Goal: Information Seeking & Learning: Find specific fact

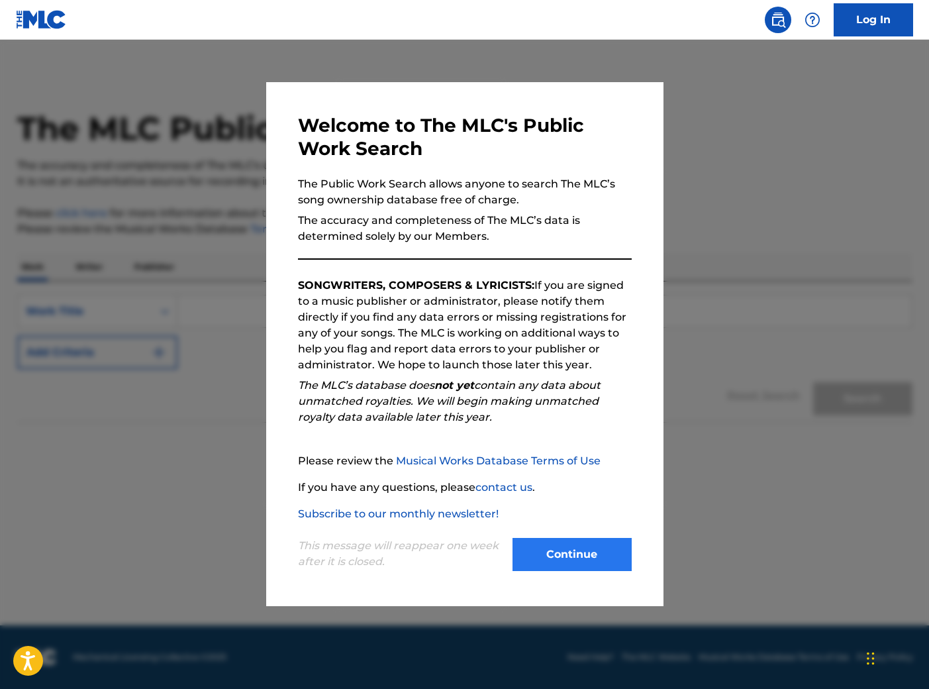
click at [568, 561] on button "Continue" at bounding box center [572, 554] width 119 height 33
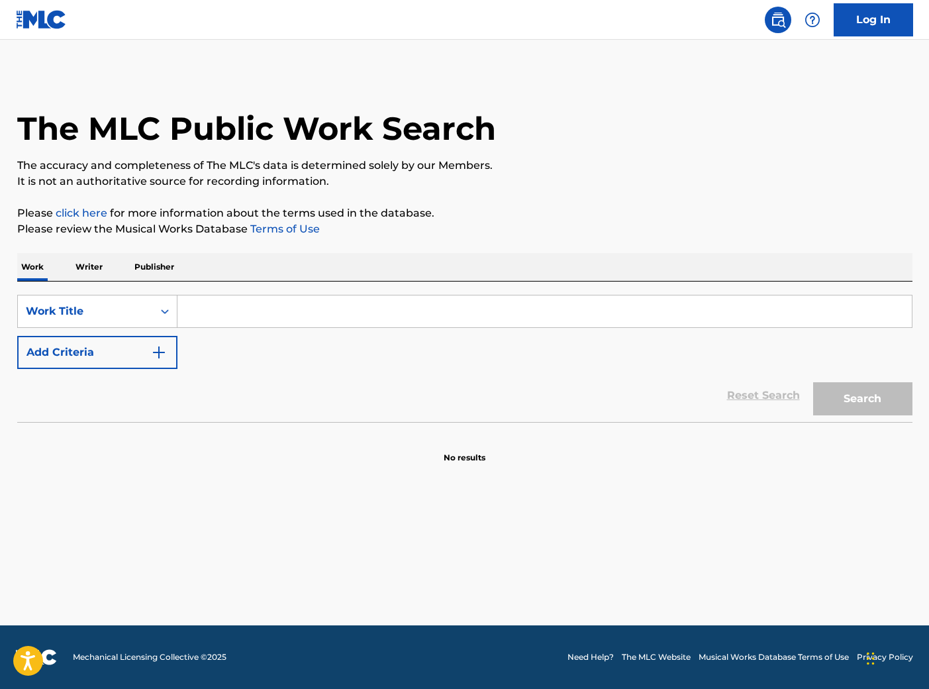
click at [228, 307] on input "Search Form" at bounding box center [544, 311] width 734 height 32
type input "boombastic"
click at [862, 399] on button "Search" at bounding box center [862, 398] width 99 height 33
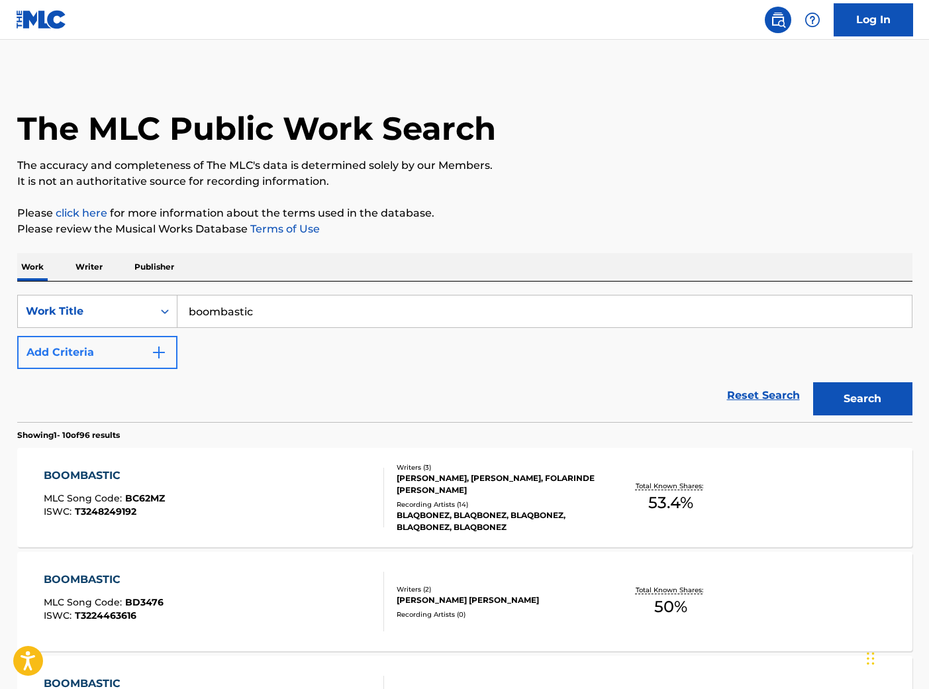
click at [164, 356] on img "Search Form" at bounding box center [159, 352] width 16 height 16
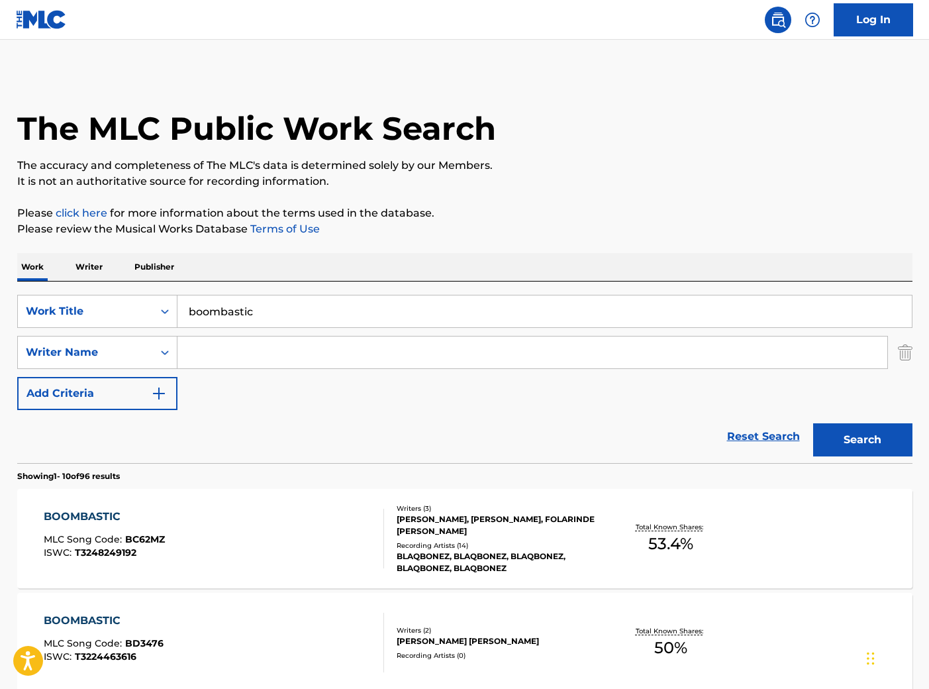
click at [280, 360] on input "Search Form" at bounding box center [532, 352] width 710 height 32
type input "[PERSON_NAME]"
click at [862, 440] on button "Search" at bounding box center [862, 439] width 99 height 33
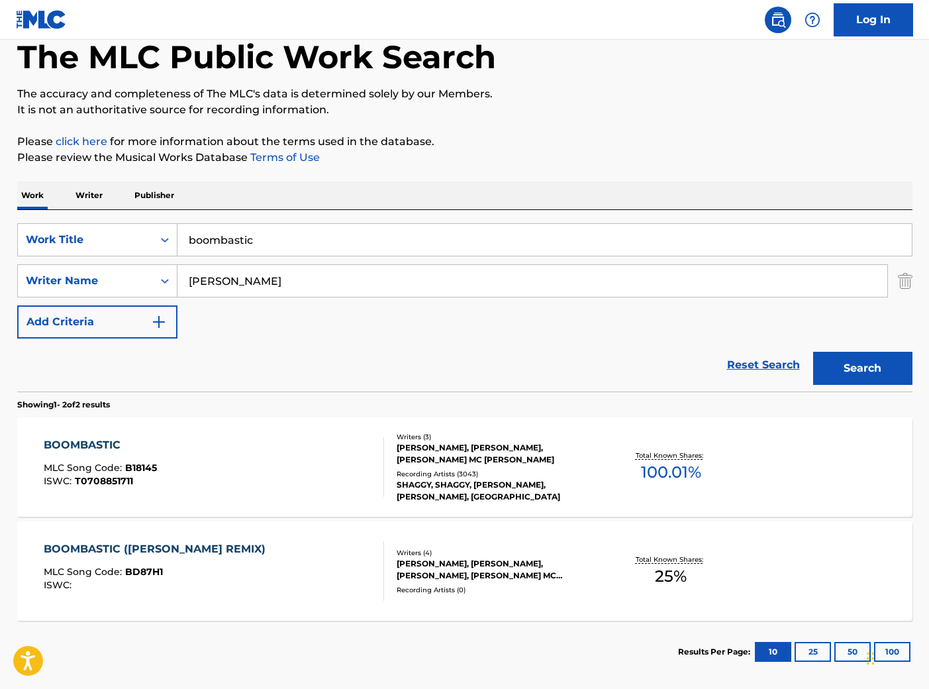
scroll to position [69, 0]
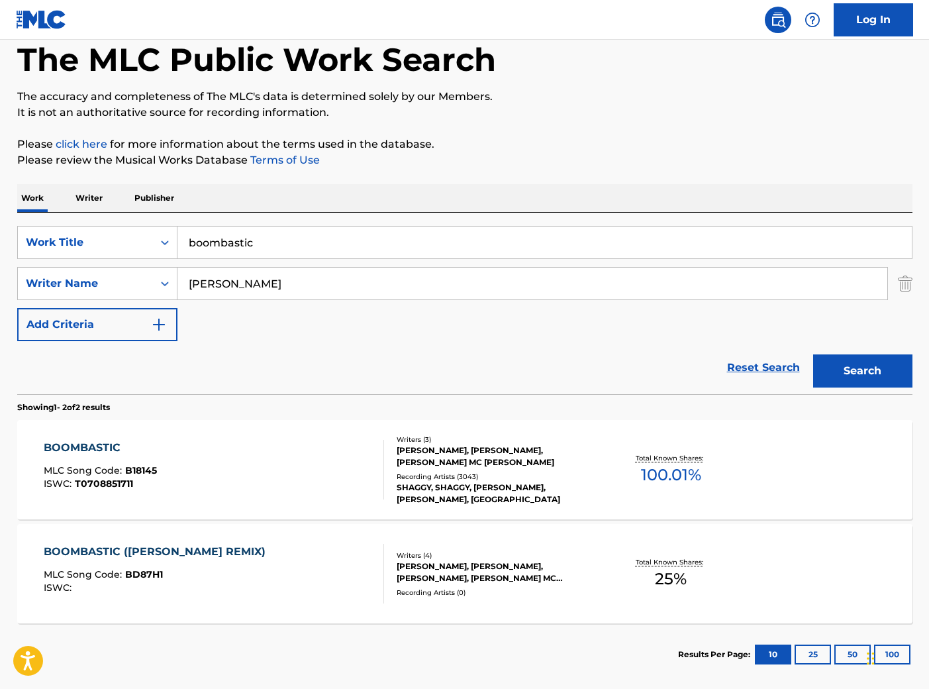
click at [62, 444] on div "BOOMBASTIC" at bounding box center [100, 448] width 113 height 16
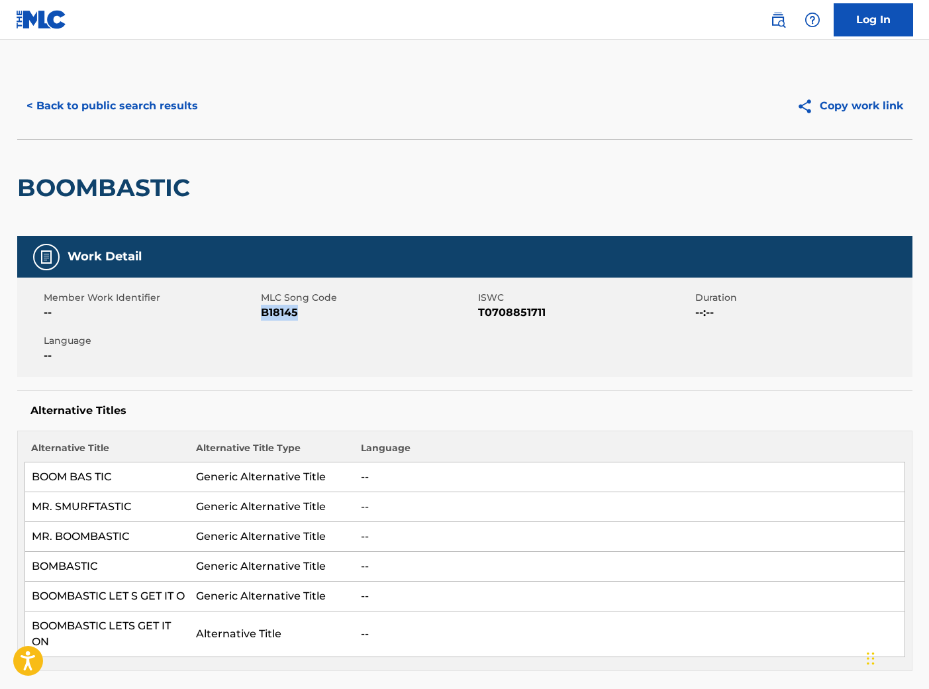
drag, startPoint x: 305, startPoint y: 317, endPoint x: 260, endPoint y: 317, distance: 45.0
click at [261, 317] on span "B18145" at bounding box center [368, 313] width 214 height 16
copy span "B18145"
drag, startPoint x: 546, startPoint y: 363, endPoint x: 542, endPoint y: 357, distance: 6.8
click at [546, 361] on div "Member Work Identifier -- MLC Song Code B18145 ISWC T0708851711 Duration --:-- …" at bounding box center [464, 326] width 895 height 99
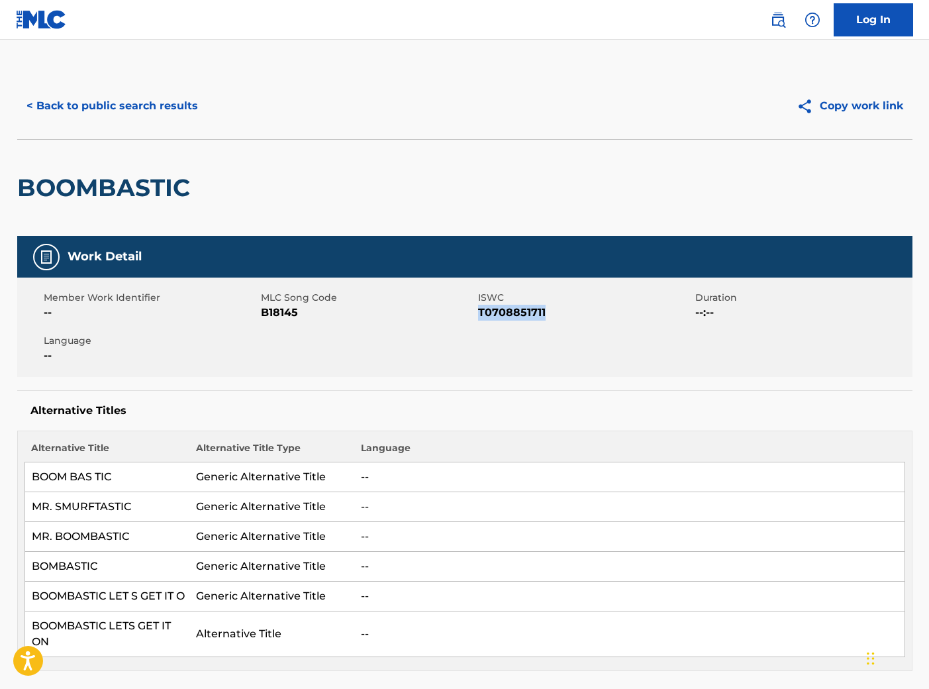
drag, startPoint x: 477, startPoint y: 313, endPoint x: 571, endPoint y: 315, distance: 93.4
click at [571, 315] on span "T0708851711" at bounding box center [585, 313] width 214 height 16
copy span "T0708851711"
drag, startPoint x: 307, startPoint y: 316, endPoint x: 262, endPoint y: 315, distance: 45.1
click at [262, 315] on span "B18145" at bounding box center [368, 313] width 214 height 16
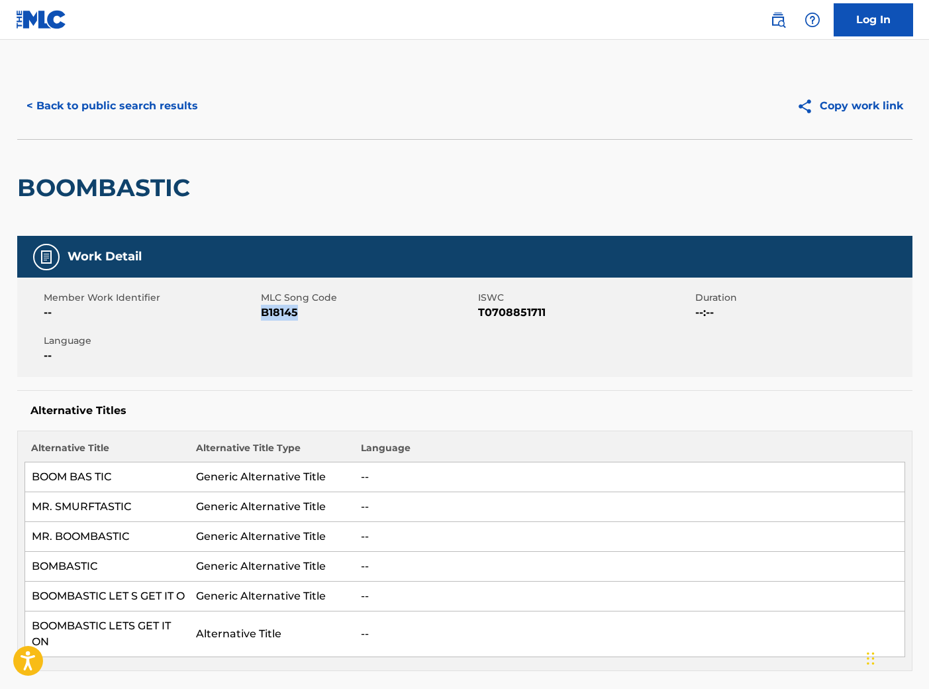
copy span "B18145"
click at [107, 109] on button "< Back to public search results" at bounding box center [112, 105] width 190 height 33
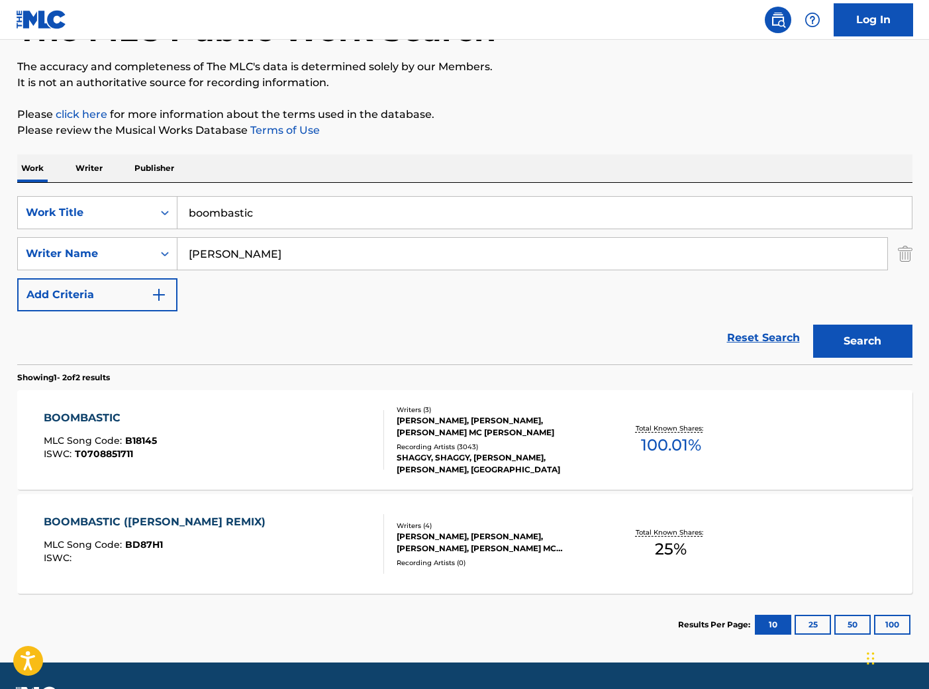
scroll to position [136, 0]
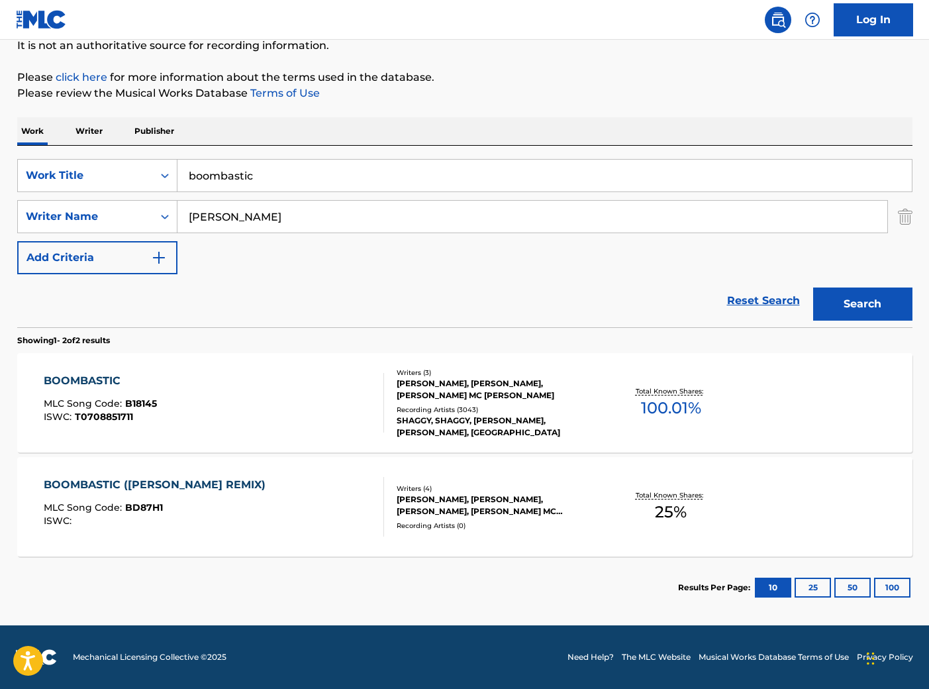
click at [123, 483] on div "BOOMBASTIC ([PERSON_NAME] REMIX)" at bounding box center [158, 485] width 228 height 16
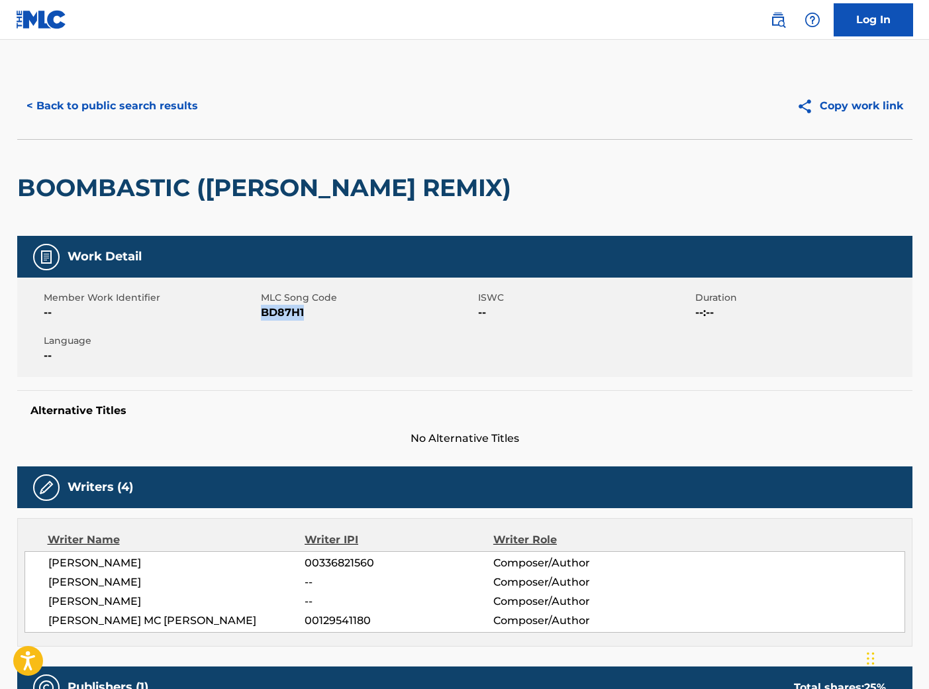
drag, startPoint x: 321, startPoint y: 322, endPoint x: 261, endPoint y: 314, distance: 60.1
click at [261, 314] on div "Member Work Identifier -- MLC Song Code BD87H1 ISWC -- Duration --:-- Language …" at bounding box center [464, 326] width 895 height 99
copy span "BD87H1"
click at [122, 106] on button "< Back to public search results" at bounding box center [112, 105] width 190 height 33
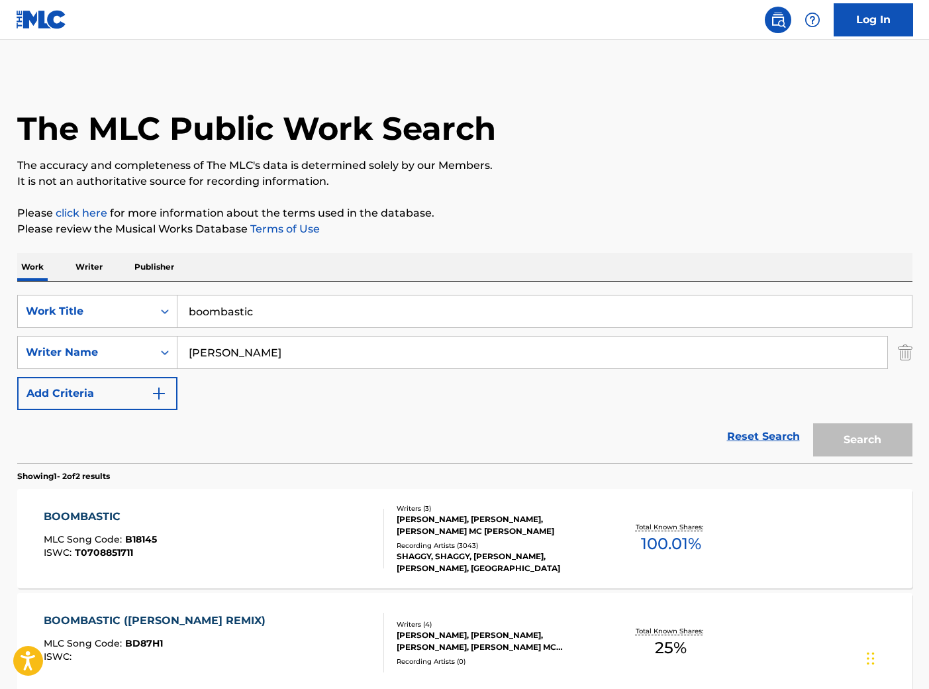
scroll to position [60, 0]
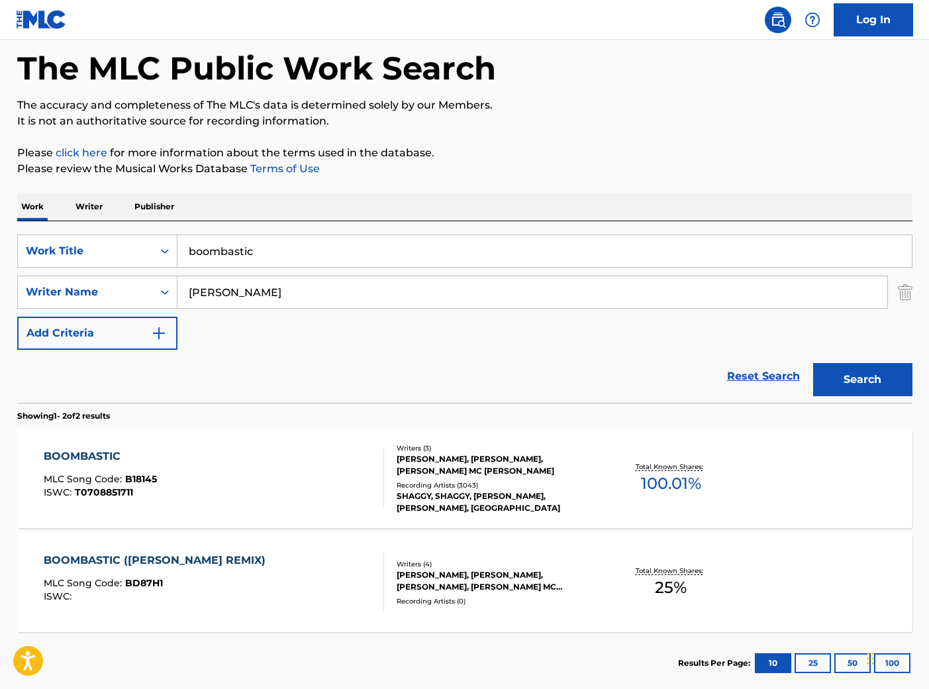
click at [85, 454] on div "BOOMBASTIC" at bounding box center [100, 456] width 113 height 16
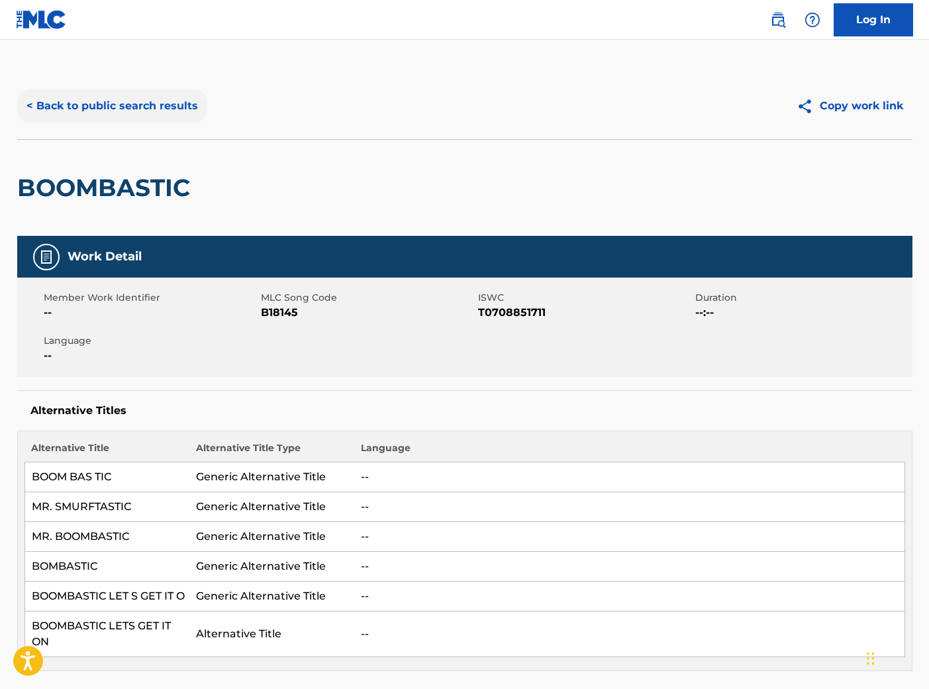
click at [56, 109] on button "< Back to public search results" at bounding box center [112, 105] width 190 height 33
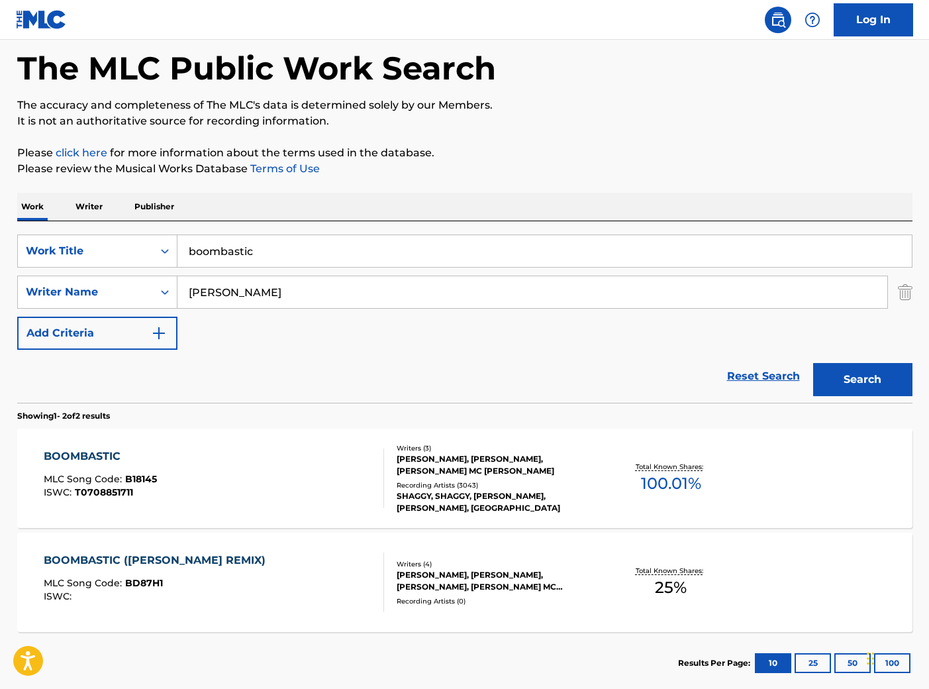
click at [144, 554] on div "BOOMBASTIC ([PERSON_NAME] REMIX)" at bounding box center [158, 560] width 228 height 16
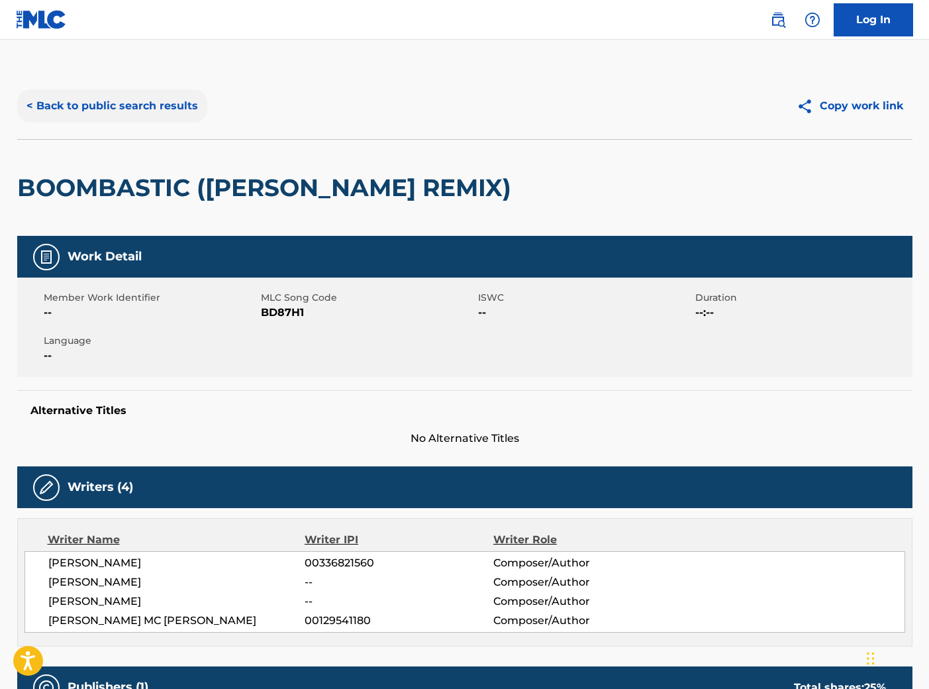
click at [70, 111] on button "< Back to public search results" at bounding box center [112, 105] width 190 height 33
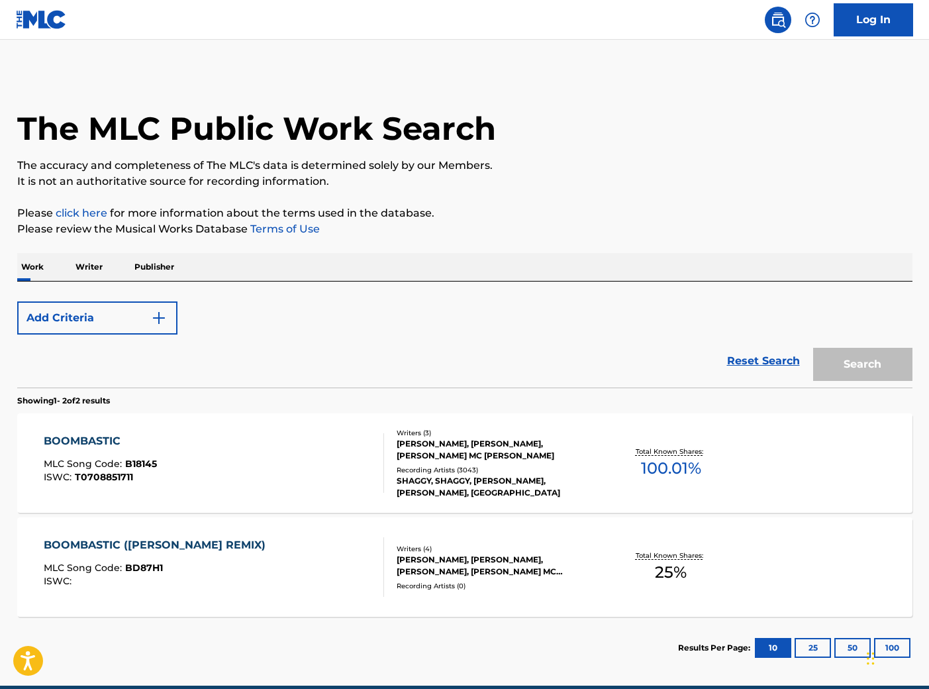
scroll to position [60, 0]
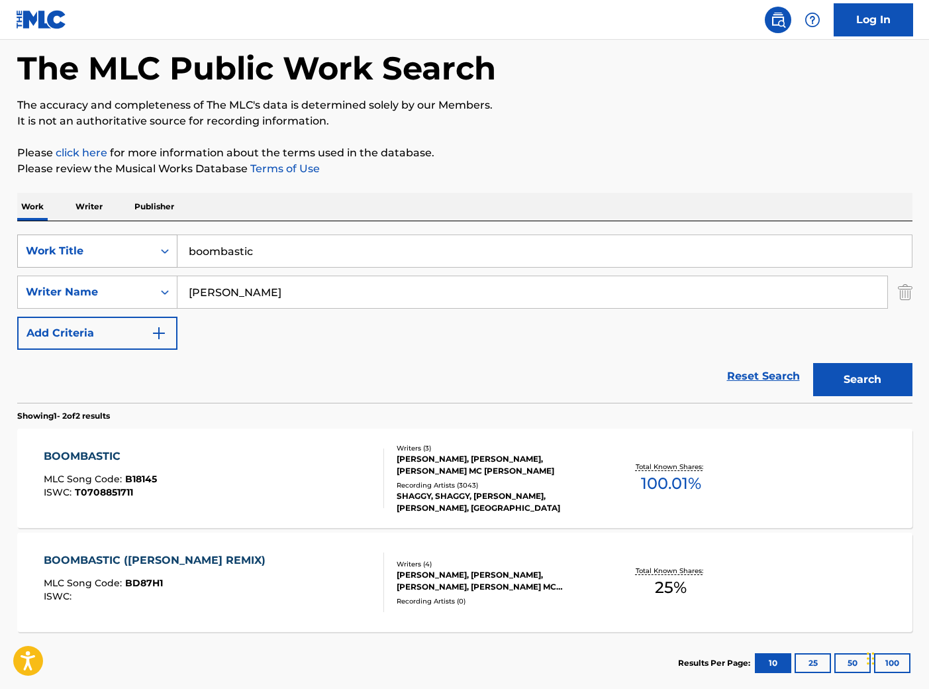
drag, startPoint x: 275, startPoint y: 255, endPoint x: 79, endPoint y: 238, distance: 196.1
click at [79, 238] on div "SearchWithCriteria9d870200-31f7-4c6a-91eb-8d31c38f04f8 Work Title boombastic" at bounding box center [464, 250] width 895 height 33
paste input "BOOMBASTIC LETS GET IT ON"
type input "BOOMBASTIC LETS GET IT ON"
click at [862, 379] on button "Search" at bounding box center [862, 379] width 99 height 33
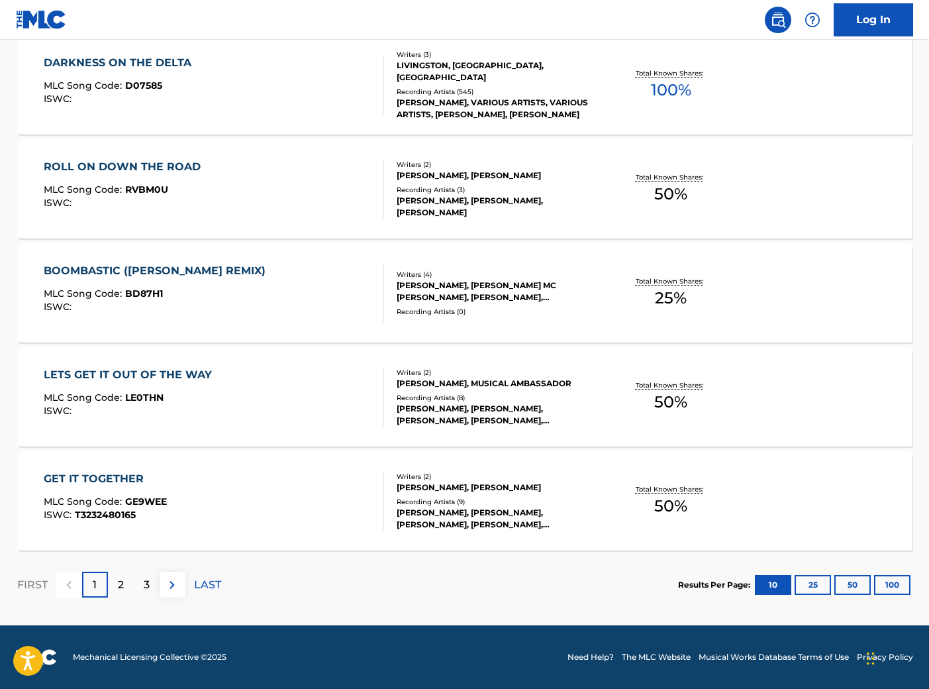
scroll to position [0, 0]
